Goal: Navigation & Orientation: Find specific page/section

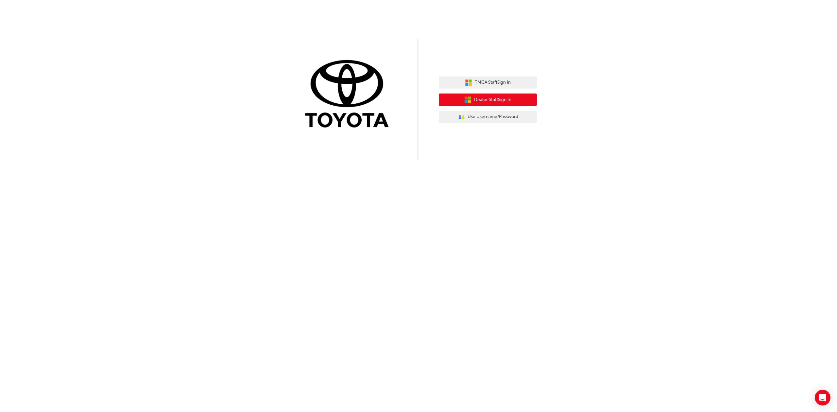
click at [501, 103] on span "Dealer Staff Sign In" at bounding box center [492, 100] width 37 height 8
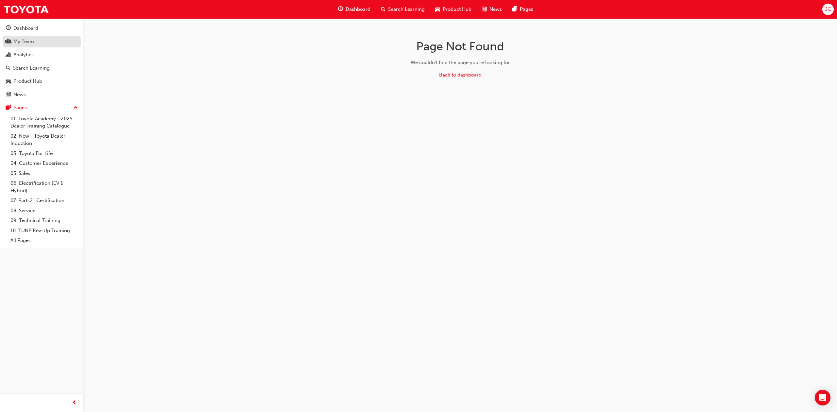
click at [33, 36] on link "My Team" at bounding box center [42, 42] width 78 height 12
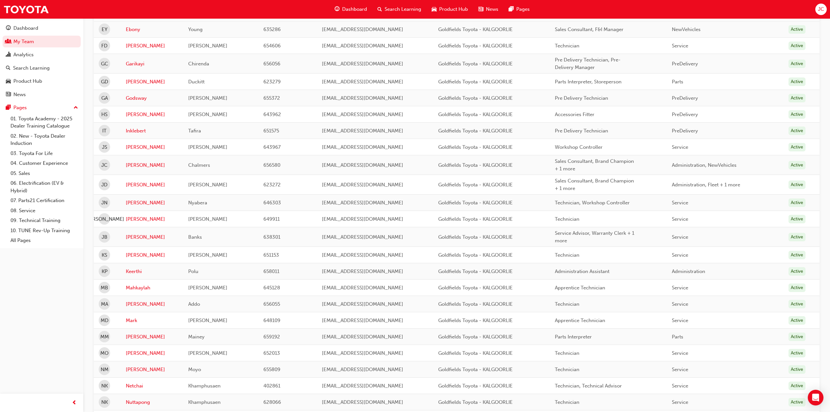
scroll to position [314, 0]
click at [136, 166] on link "Jimmie" at bounding box center [152, 166] width 53 height 8
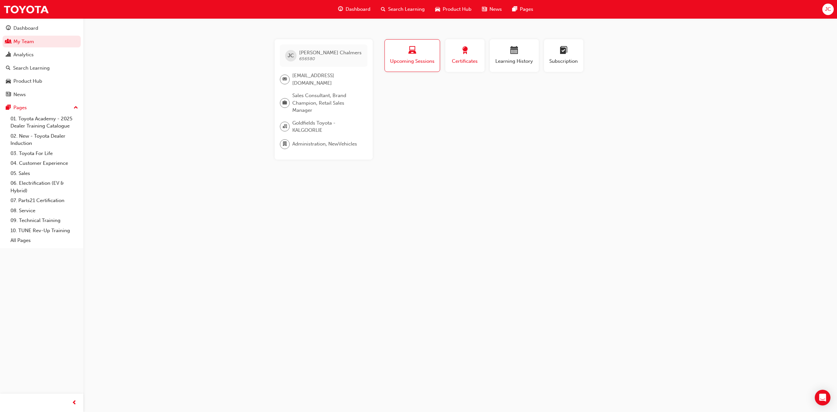
click at [475, 50] on div "button" at bounding box center [464, 51] width 29 height 10
click at [522, 58] on span "Learning History" at bounding box center [514, 62] width 39 height 8
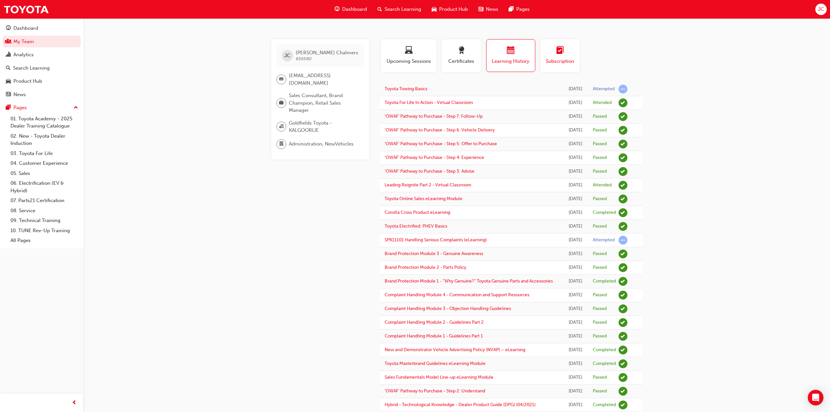
click at [555, 62] on span "Subscription" at bounding box center [560, 62] width 29 height 8
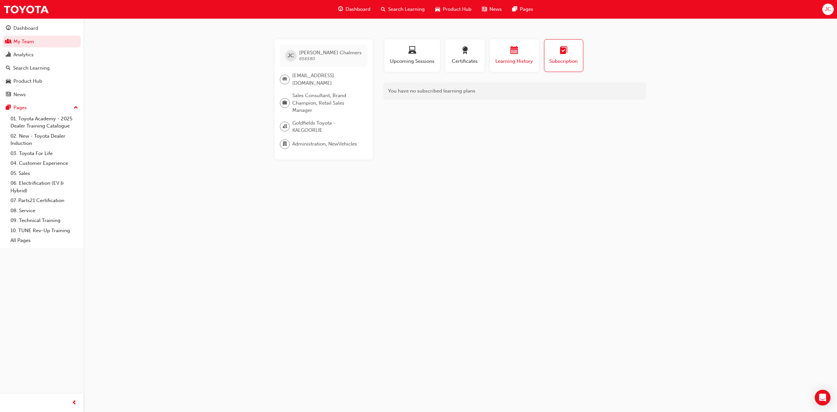
click at [516, 55] on span "calendar-icon" at bounding box center [514, 50] width 8 height 9
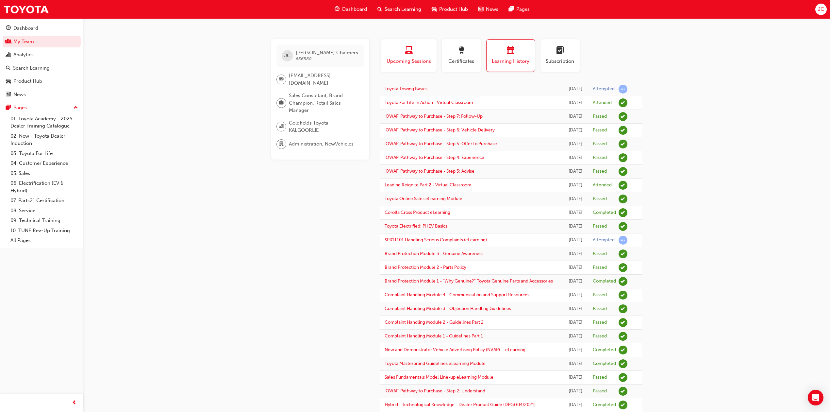
click at [415, 49] on div "button" at bounding box center [409, 51] width 46 height 10
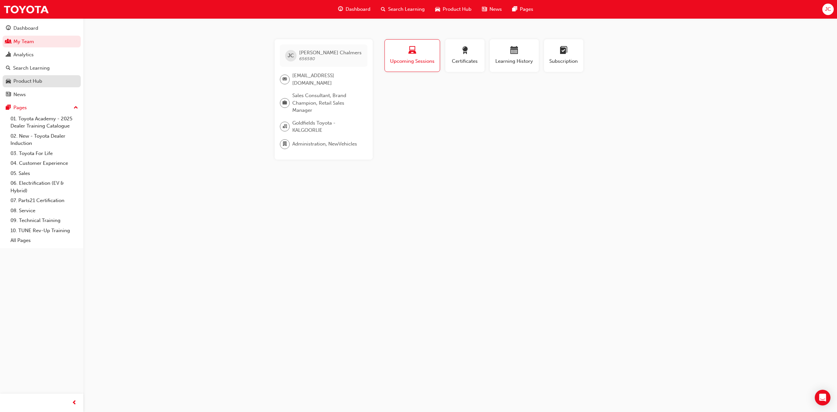
click at [53, 81] on div "Product Hub" at bounding box center [42, 81] width 72 height 8
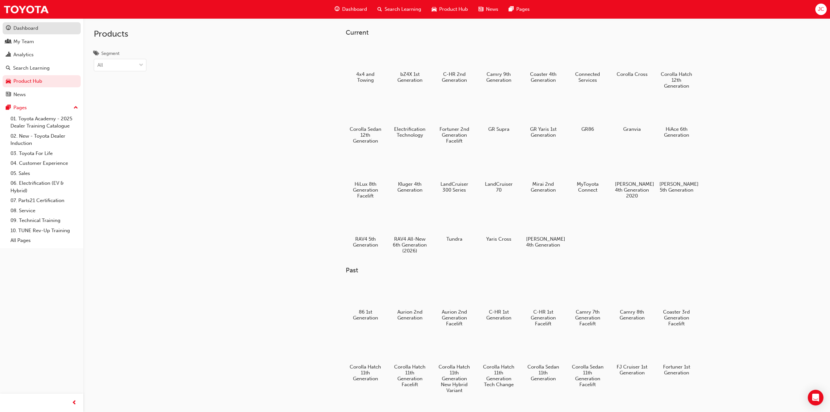
click at [21, 31] on div "Dashboard" at bounding box center [25, 29] width 25 height 8
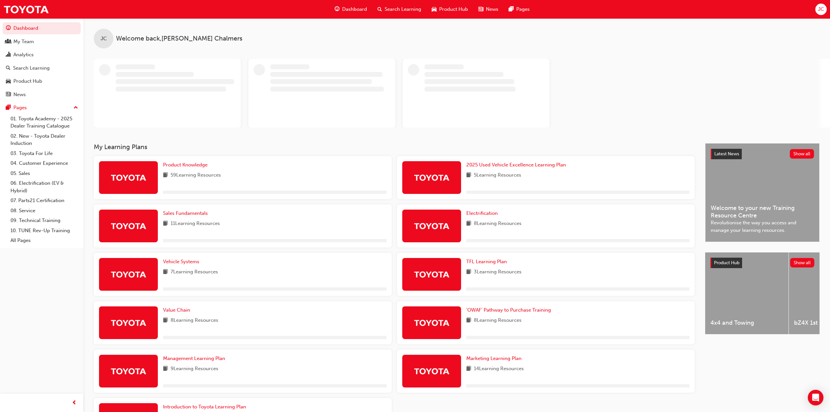
click at [492, 7] on span "News" at bounding box center [492, 10] width 12 height 8
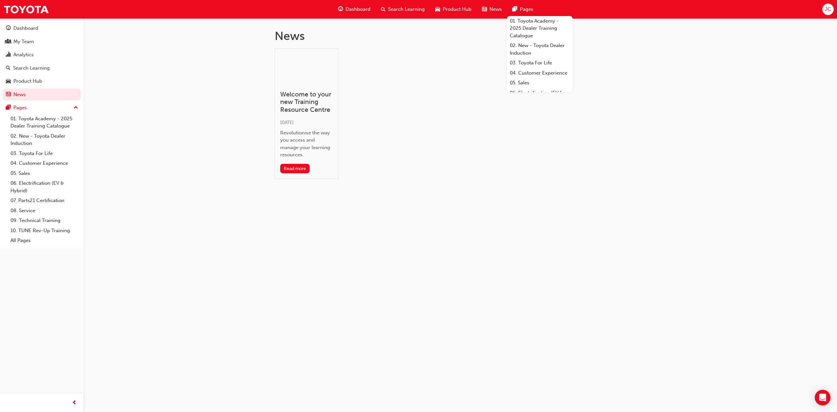
click at [532, 8] on span "Pages" at bounding box center [526, 10] width 13 height 8
